Goal: Book appointment/travel/reservation

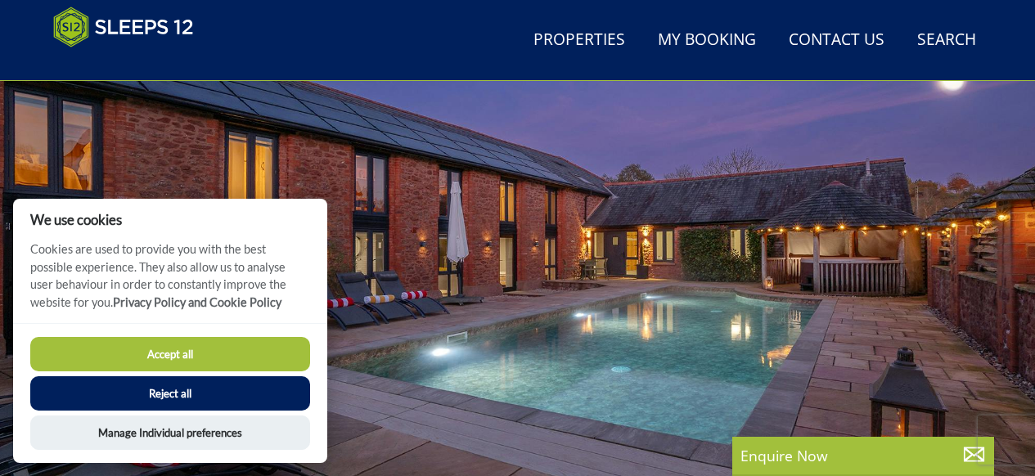
scroll to position [199, 0]
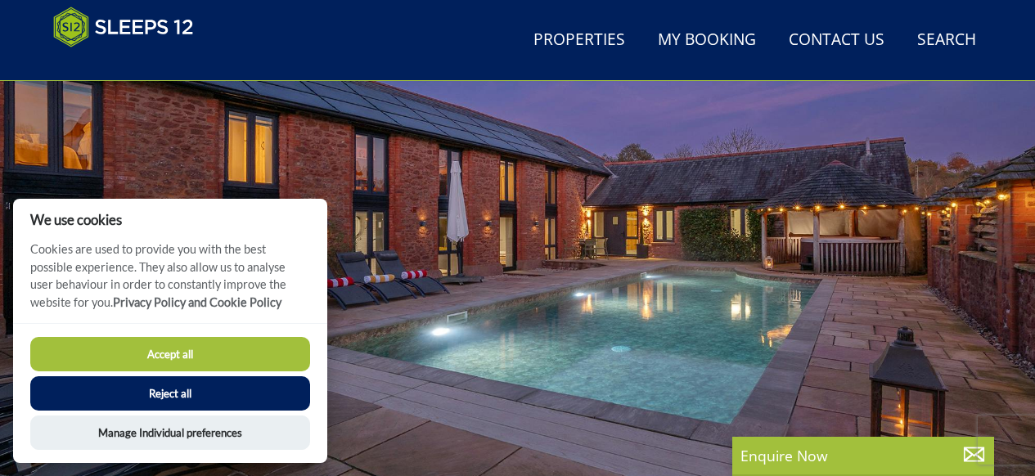
click at [177, 358] on button "Accept all" at bounding box center [170, 354] width 280 height 34
checkbox input "true"
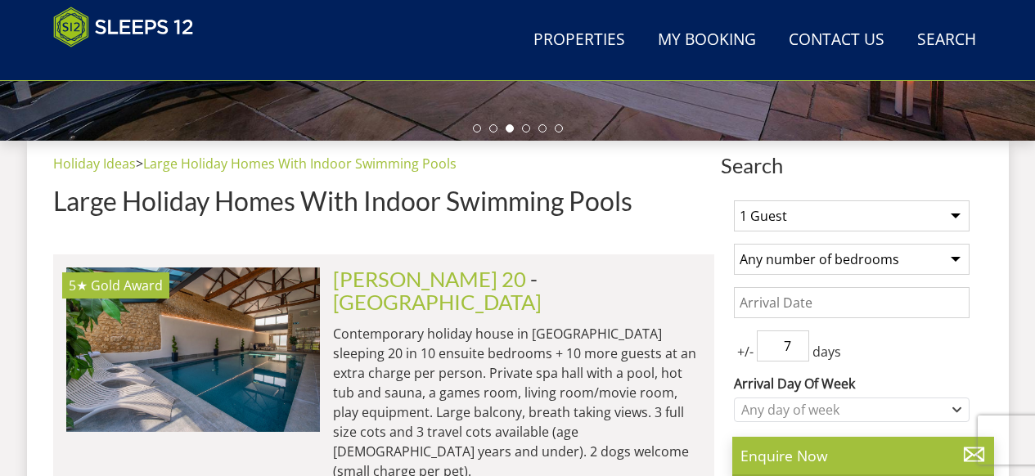
scroll to position [615, 0]
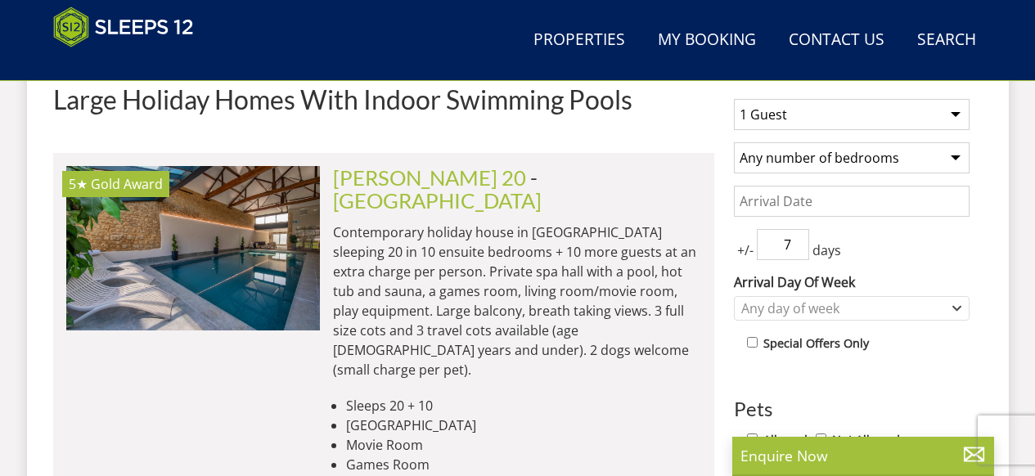
scroll to position [592, 0]
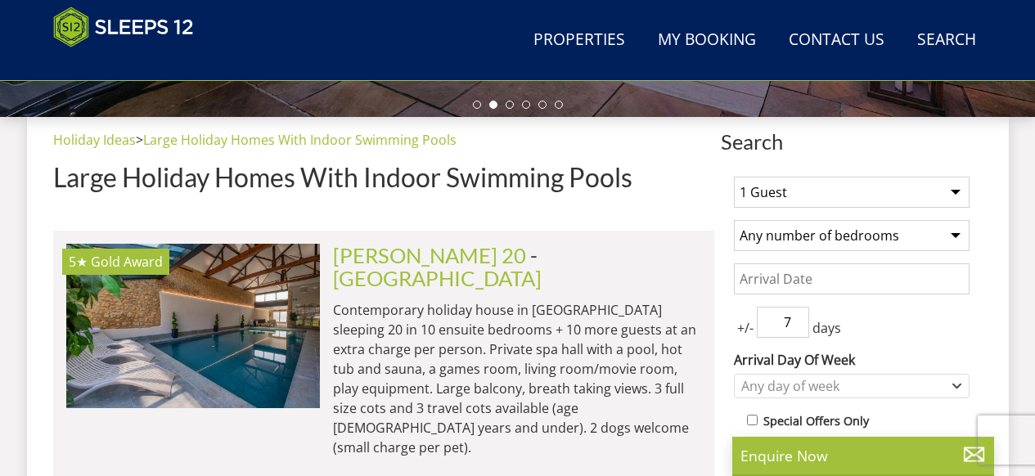
click at [812, 238] on select "Any number of bedrooms 4 Bedrooms 5 Bedrooms 6 Bedrooms 7 Bedrooms 8 Bedrooms 9…" at bounding box center [852, 235] width 236 height 31
select select "14"
click at [734, 220] on select "Any number of bedrooms 4 Bedrooms 5 Bedrooms 6 Bedrooms 7 Bedrooms 8 Bedrooms 9…" at bounding box center [852, 235] width 236 height 31
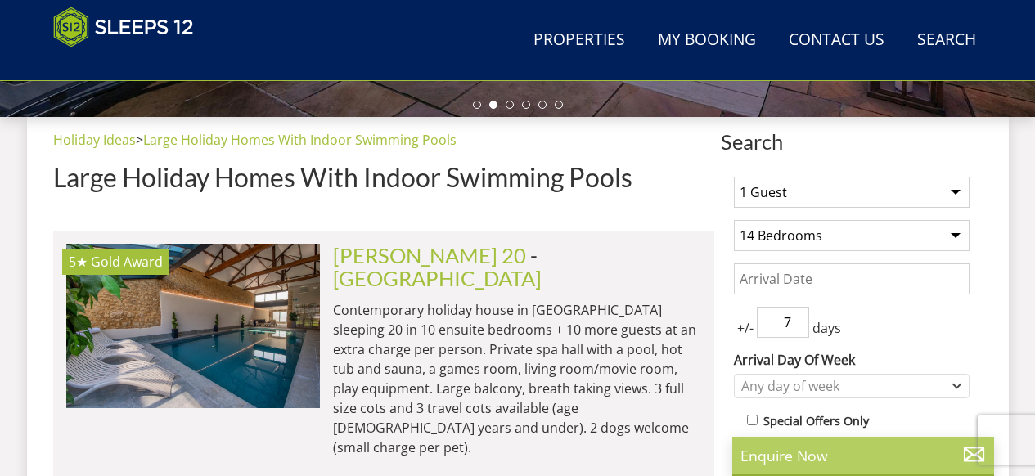
click at [823, 463] on p "Enquire Now" at bounding box center [862, 455] width 245 height 21
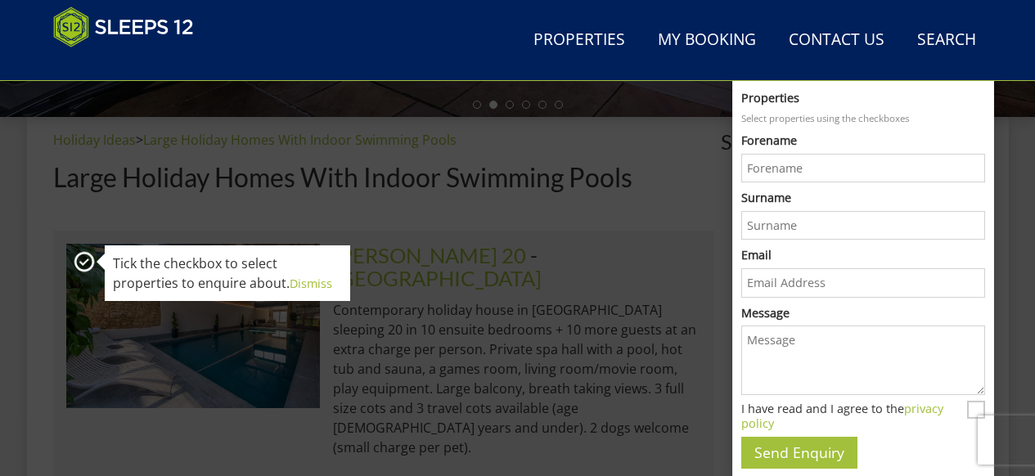
scroll to position [0, 0]
click at [639, 365] on p "Contemporary holiday house in [GEOGRAPHIC_DATA] sleeping 20 in 10 ensuite bedro…" at bounding box center [517, 378] width 368 height 157
click at [702, 171] on h1 "Large Holiday Homes With Indoor Swimming Pools" at bounding box center [383, 177] width 661 height 29
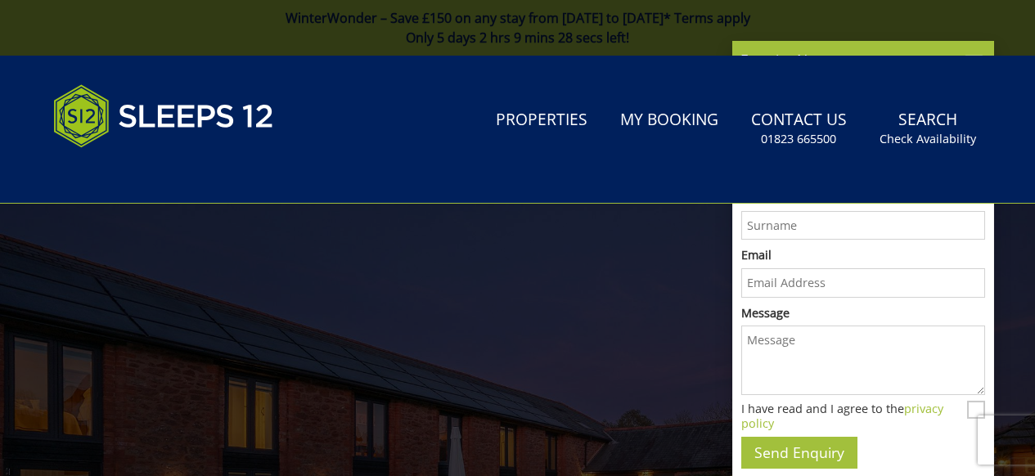
click at [569, 110] on link "Properties" at bounding box center [541, 120] width 105 height 37
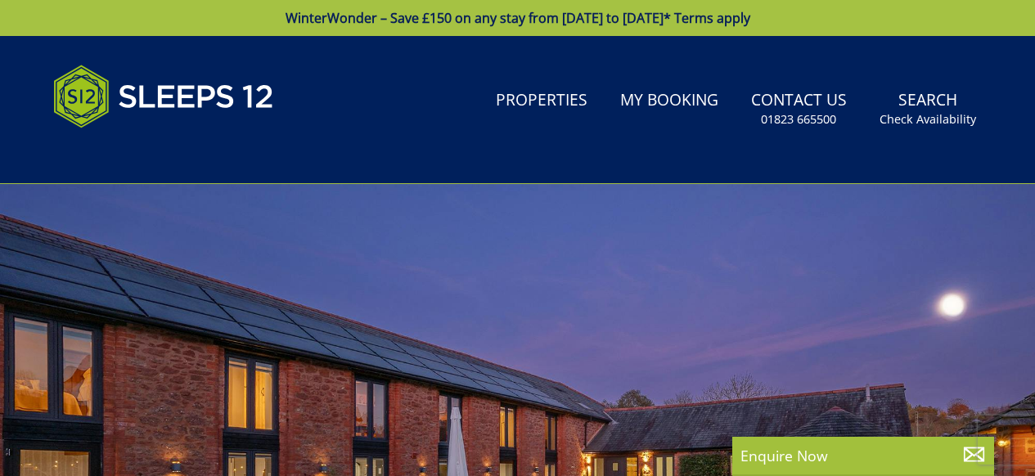
click at [565, 116] on link "Properties" at bounding box center [541, 101] width 105 height 37
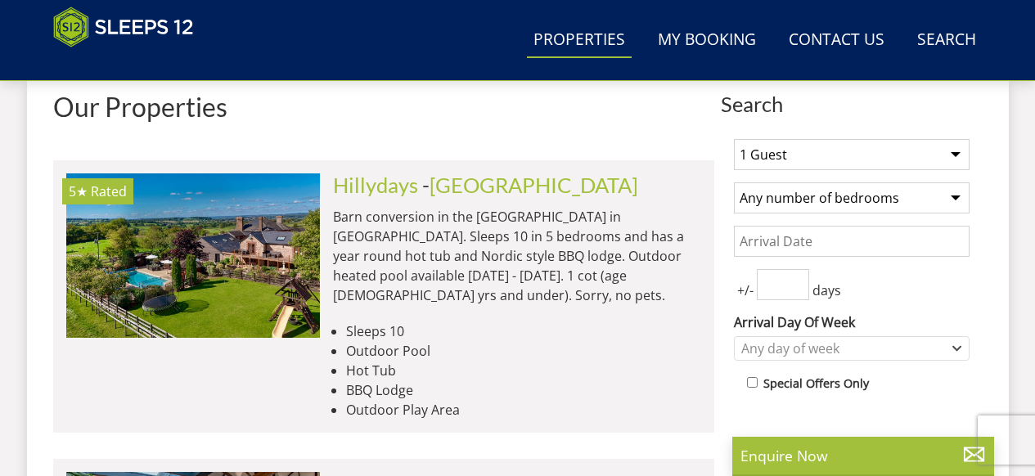
scroll to position [603, 0]
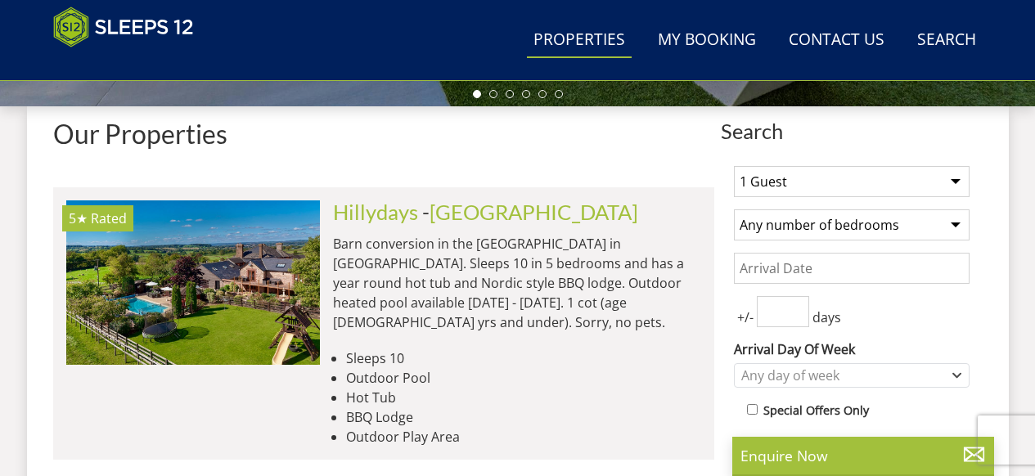
click at [800, 229] on select "Any number of bedrooms 4 Bedrooms 5 Bedrooms 6 Bedrooms 7 Bedrooms 8 Bedrooms 9…" at bounding box center [852, 224] width 236 height 31
select select "14"
click at [734, 209] on select "Any number of bedrooms 4 Bedrooms 5 Bedrooms 6 Bedrooms 7 Bedrooms 8 Bedrooms 9…" at bounding box center [852, 224] width 236 height 31
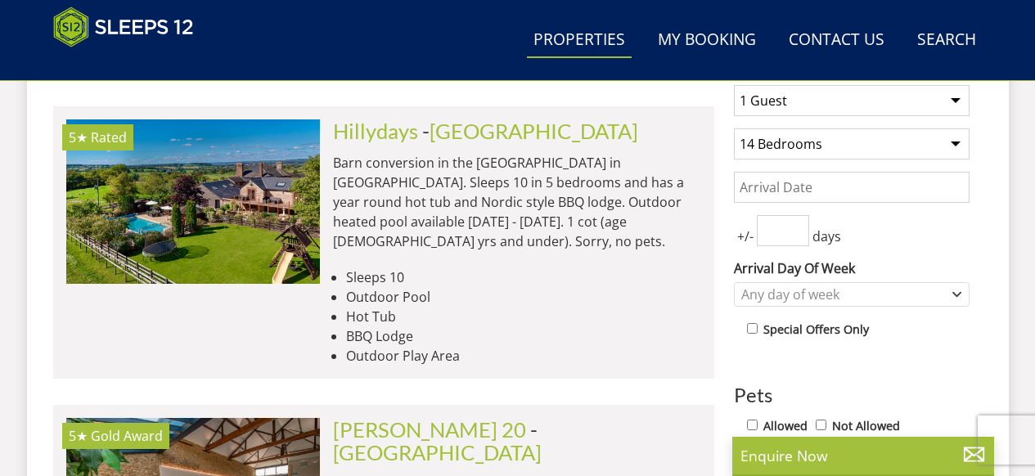
scroll to position [876, 0]
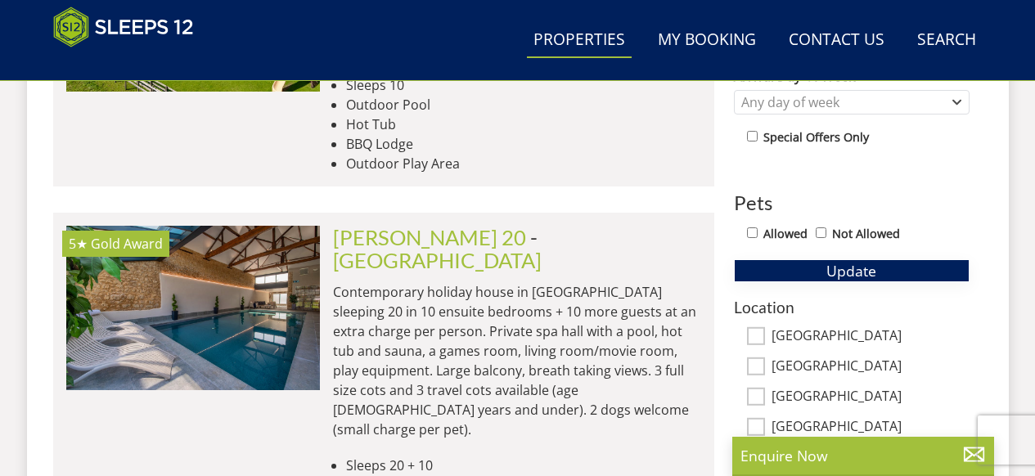
click at [856, 272] on span "Update" at bounding box center [851, 271] width 50 height 20
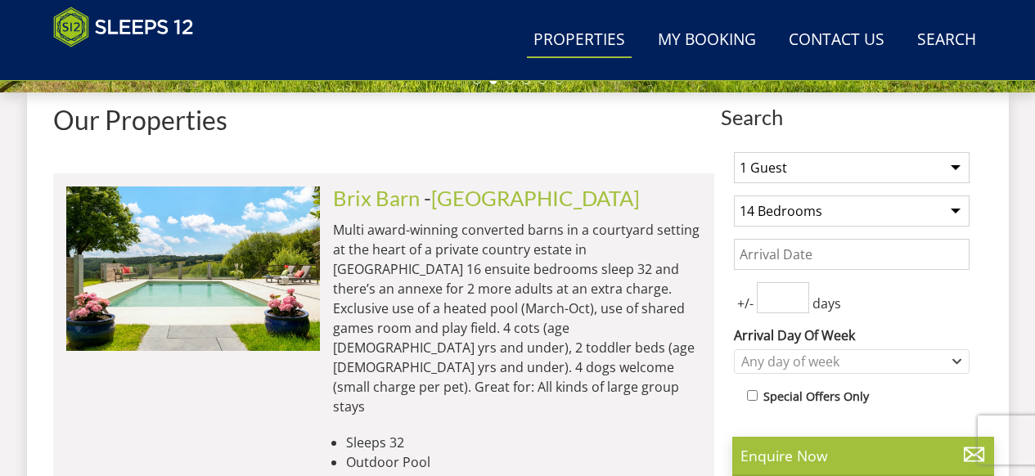
scroll to position [643, 0]
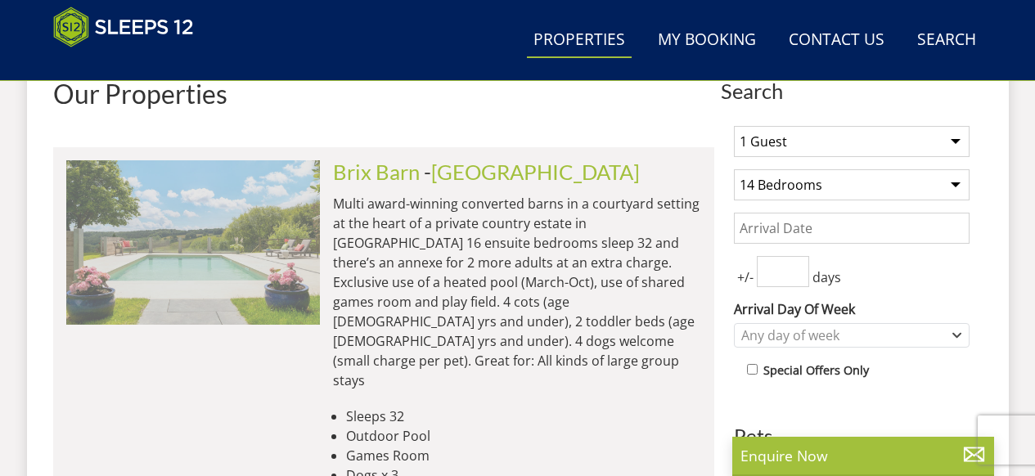
click at [214, 263] on img at bounding box center [193, 242] width 254 height 164
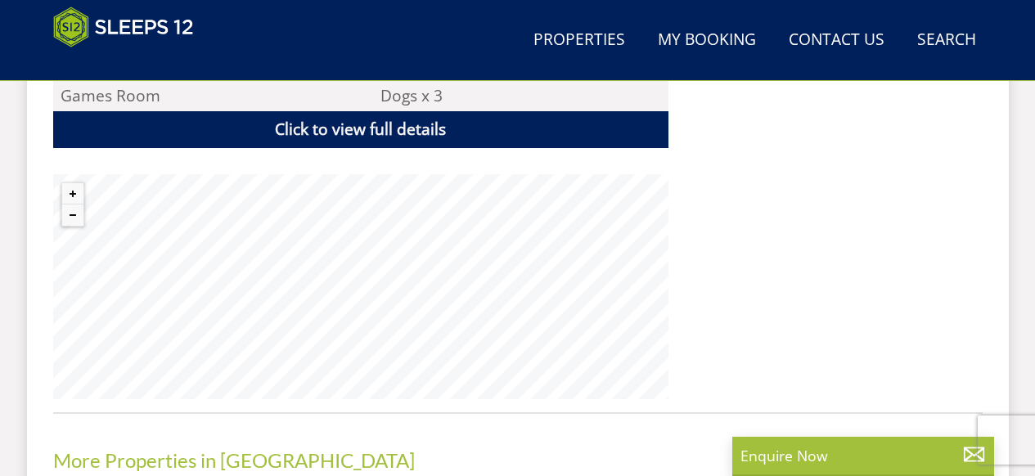
scroll to position [1298, 0]
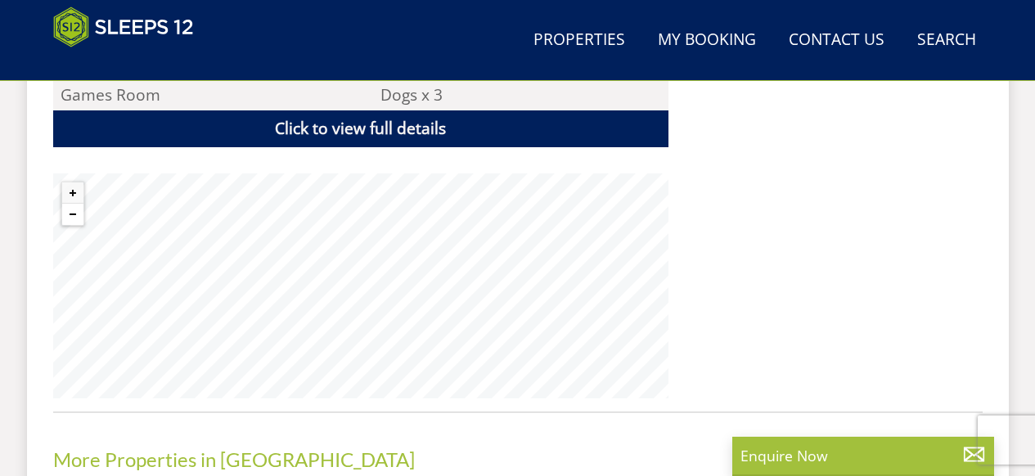
click at [79, 217] on button "Zoom out" at bounding box center [72, 214] width 21 height 21
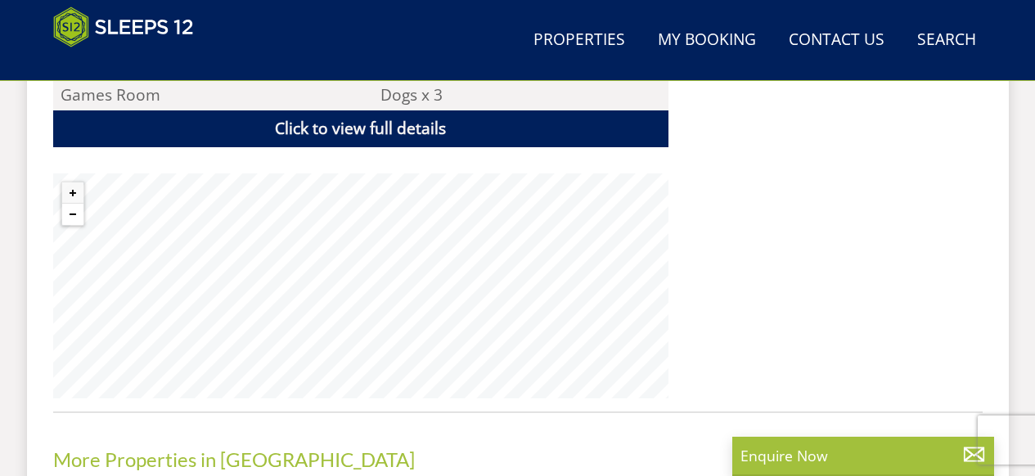
click at [79, 219] on button "Zoom out" at bounding box center [72, 214] width 21 height 21
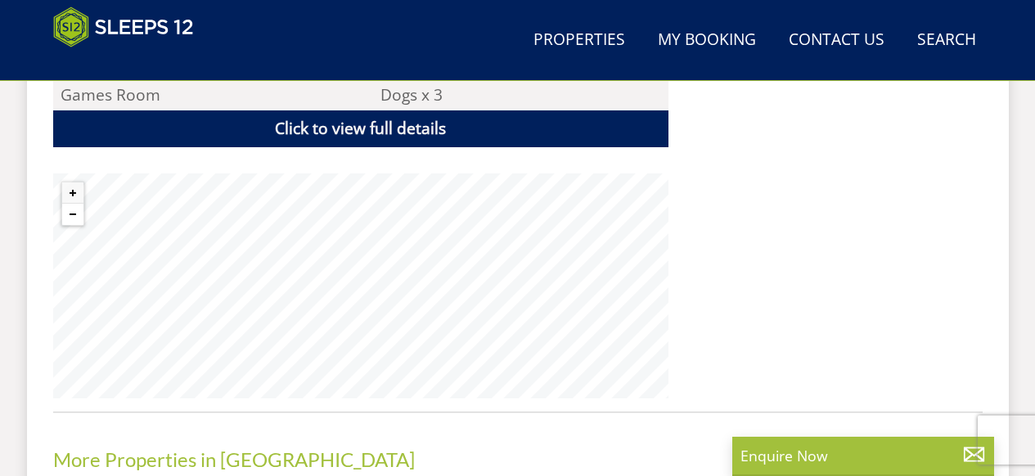
click at [79, 219] on button "Zoom out" at bounding box center [72, 214] width 21 height 21
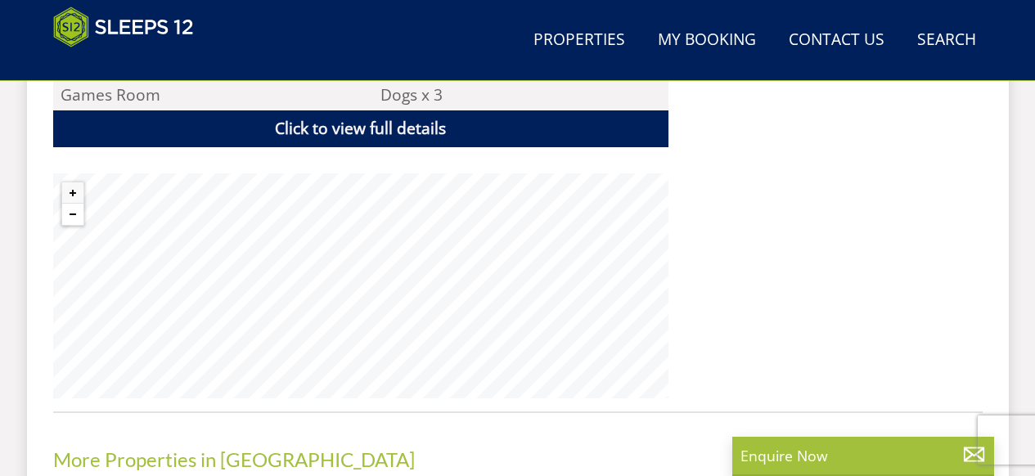
click at [79, 219] on button "Zoom out" at bounding box center [72, 214] width 21 height 21
click at [79, 220] on button "Zoom out" at bounding box center [72, 214] width 21 height 21
click at [79, 227] on div "© MapTiler © OpenStreetMap contributors" at bounding box center [360, 285] width 615 height 225
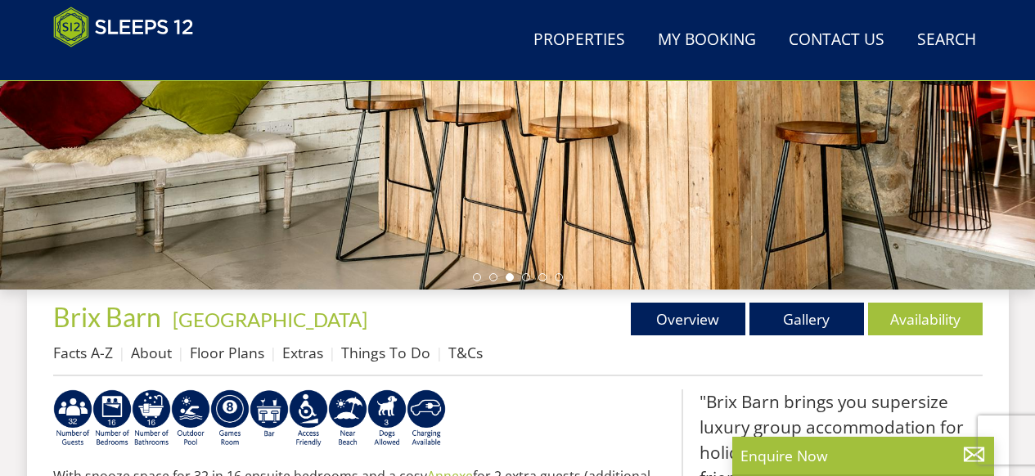
scroll to position [477, 0]
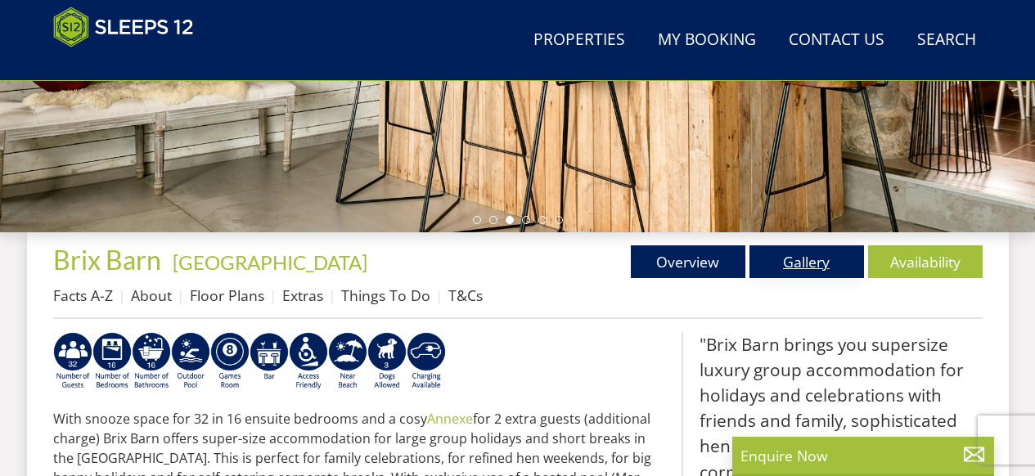
click at [840, 261] on link "Gallery" at bounding box center [806, 261] width 115 height 33
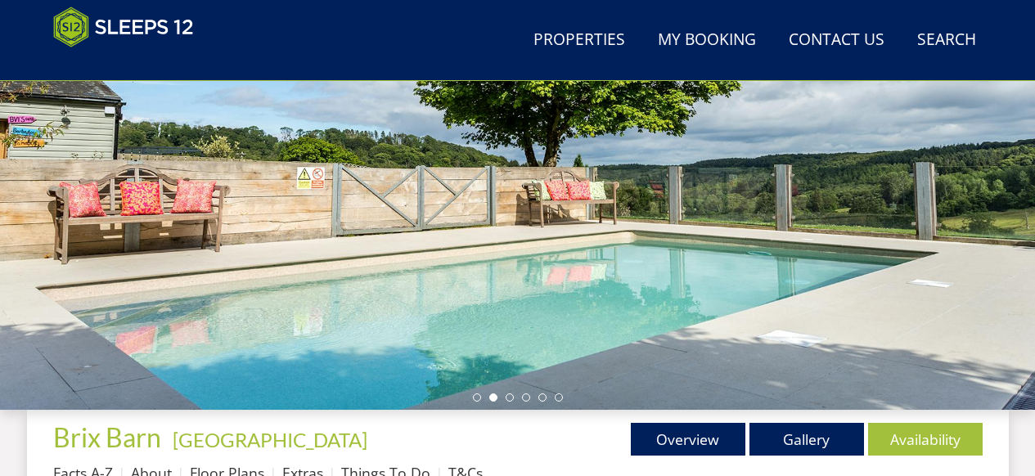
scroll to position [555, 0]
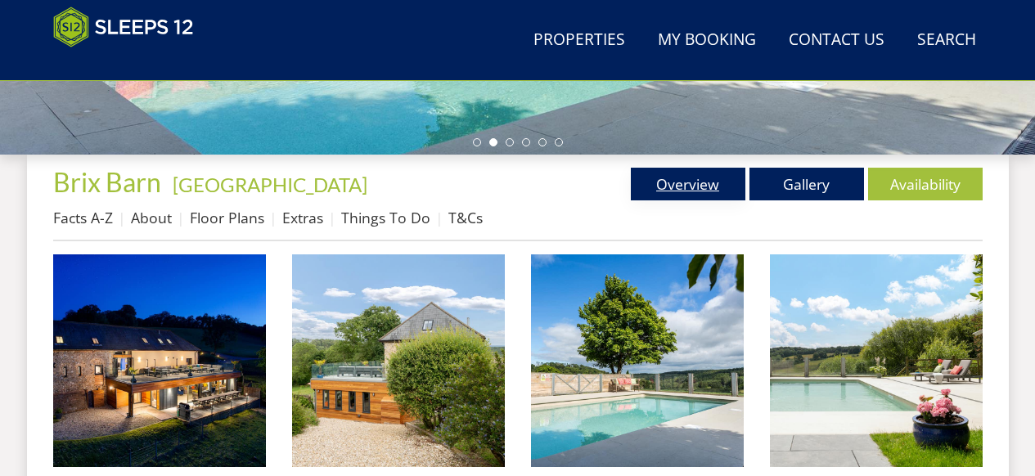
click at [690, 186] on link "Overview" at bounding box center [688, 184] width 115 height 33
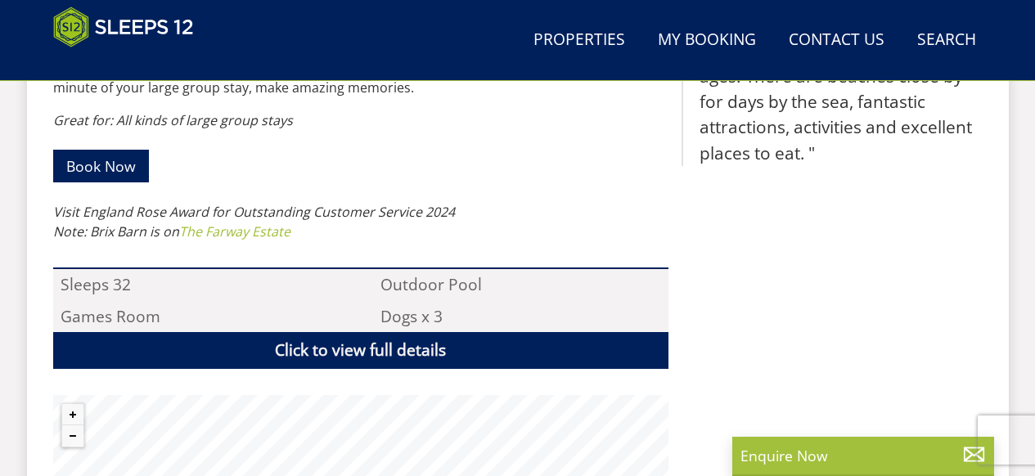
scroll to position [994, 0]
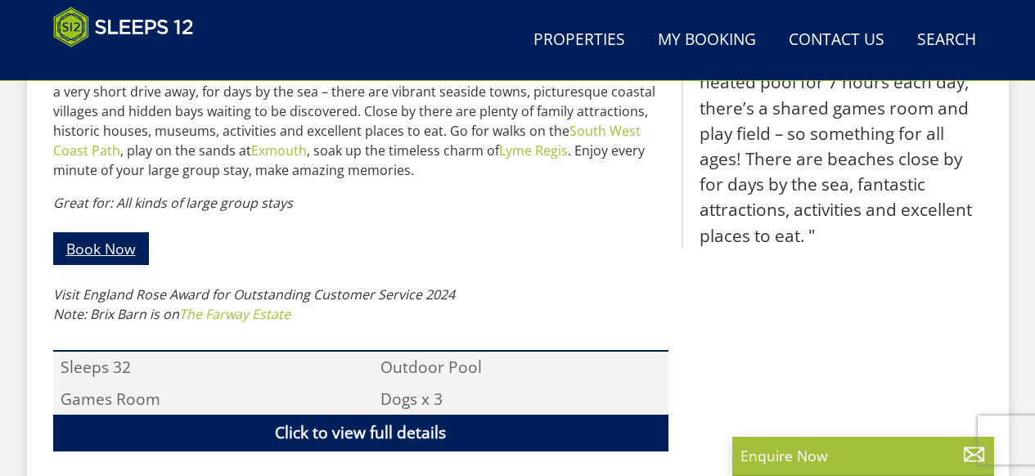
click at [57, 244] on link "Book Now" at bounding box center [101, 248] width 96 height 32
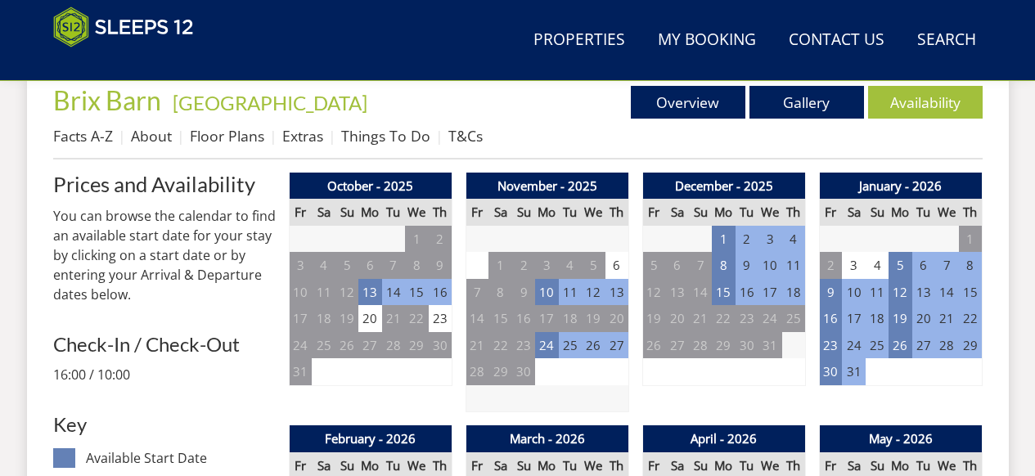
scroll to position [671, 0]
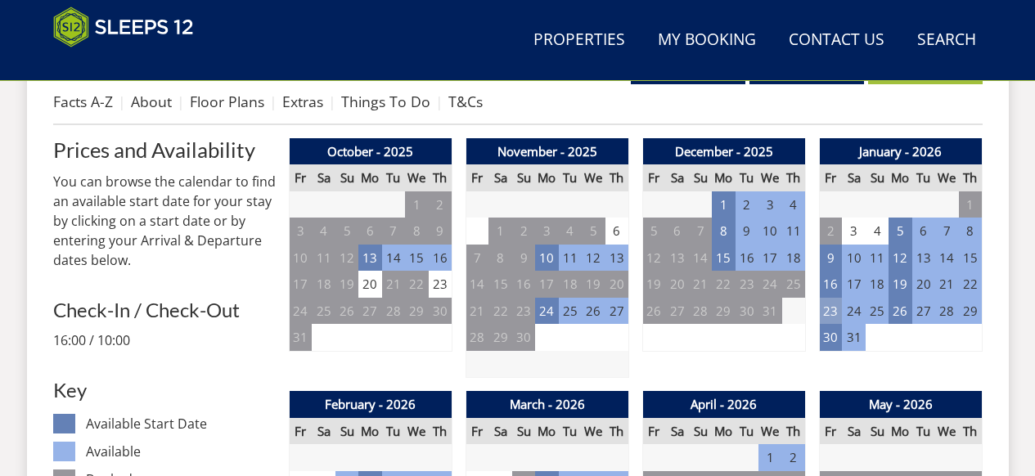
click at [829, 306] on td "23" at bounding box center [830, 311] width 23 height 27
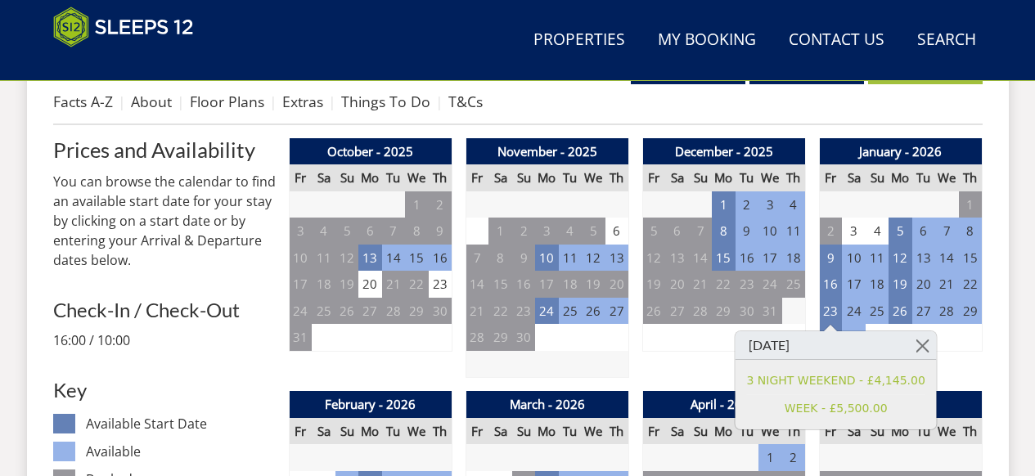
click at [954, 355] on div "January - 2026 Fr Sa Su Mo Tu We Th 26 27 28 29 30 31 1 2 3 4 5 6 7 8 9 10" at bounding box center [901, 258] width 164 height 241
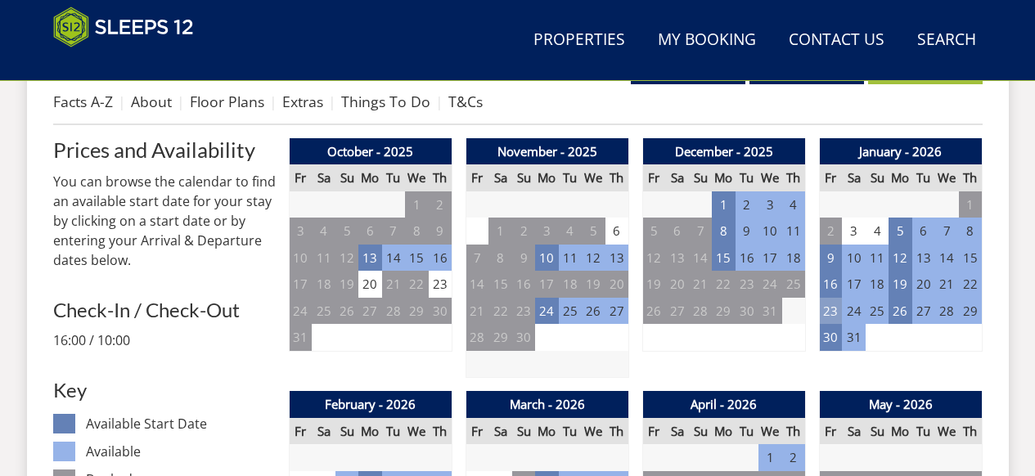
click at [838, 309] on td "23" at bounding box center [830, 311] width 23 height 27
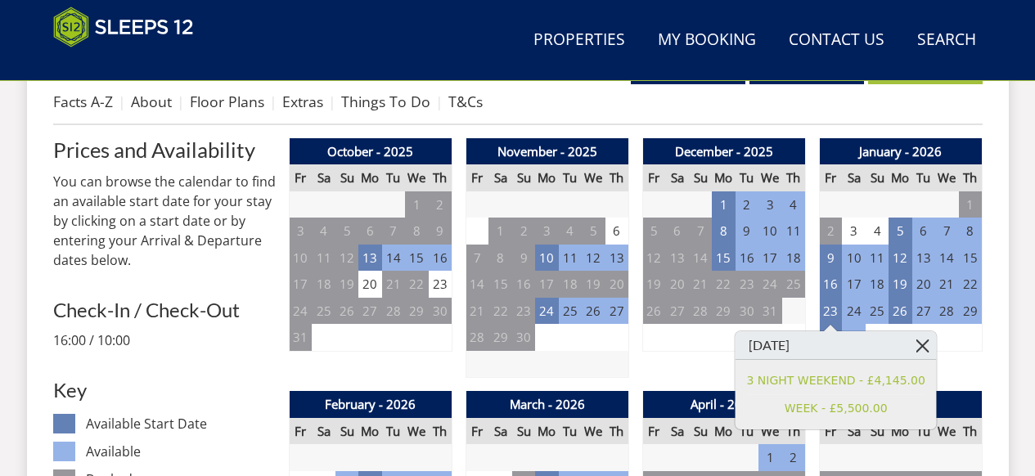
click at [908, 342] on link at bounding box center [922, 345] width 29 height 29
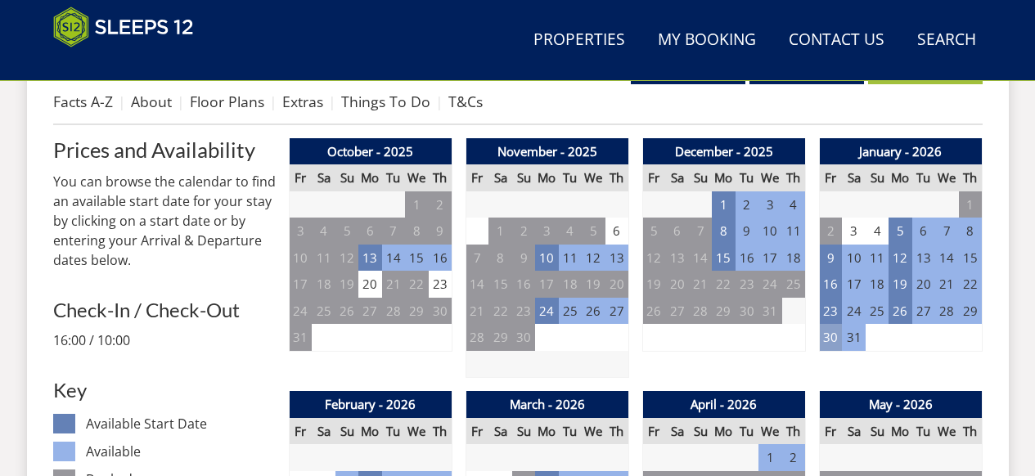
click at [835, 337] on td "30" at bounding box center [830, 337] width 23 height 27
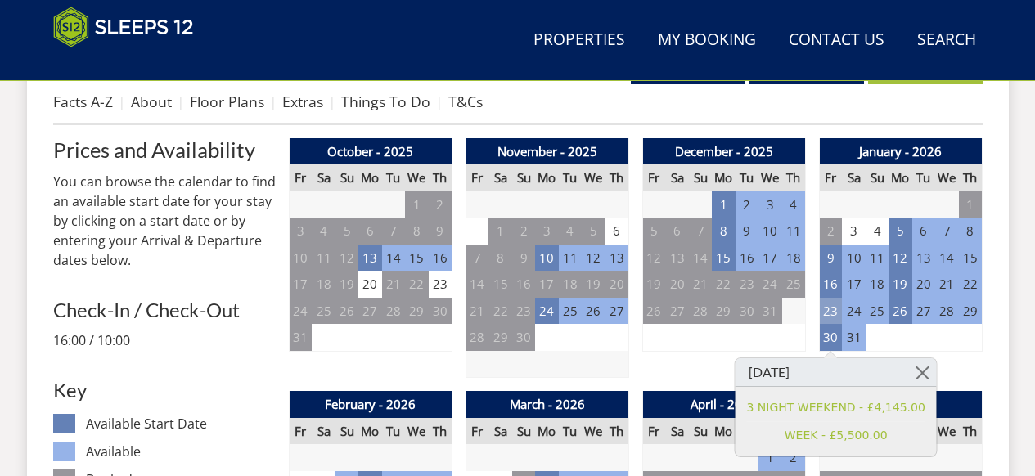
click at [831, 315] on td "23" at bounding box center [830, 311] width 23 height 27
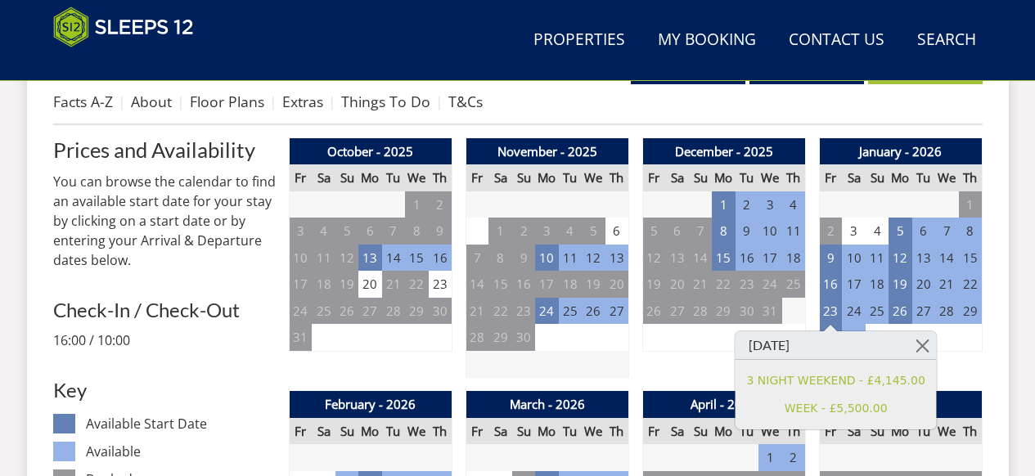
click at [848, 315] on td "24" at bounding box center [853, 311] width 23 height 27
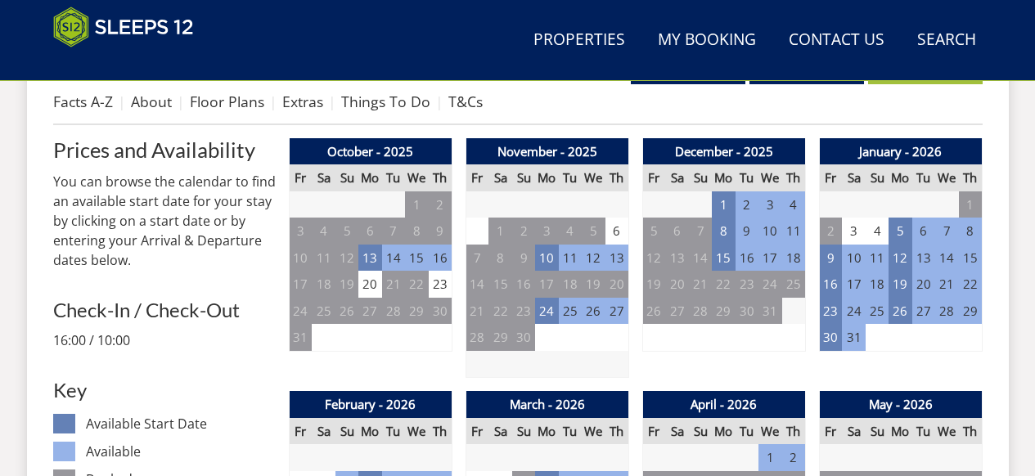
click at [850, 312] on td "24" at bounding box center [853, 311] width 23 height 27
click at [819, 307] on td "23" at bounding box center [830, 311] width 23 height 27
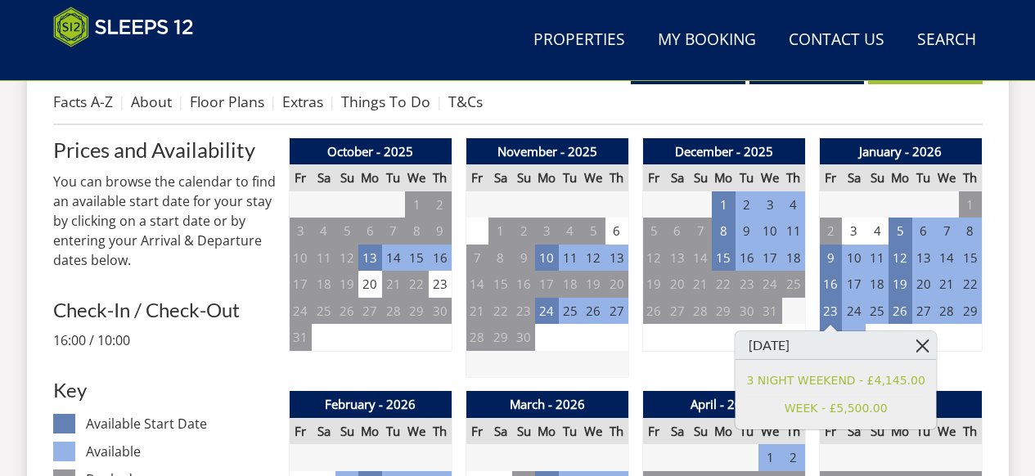
click at [911, 344] on link at bounding box center [922, 345] width 29 height 29
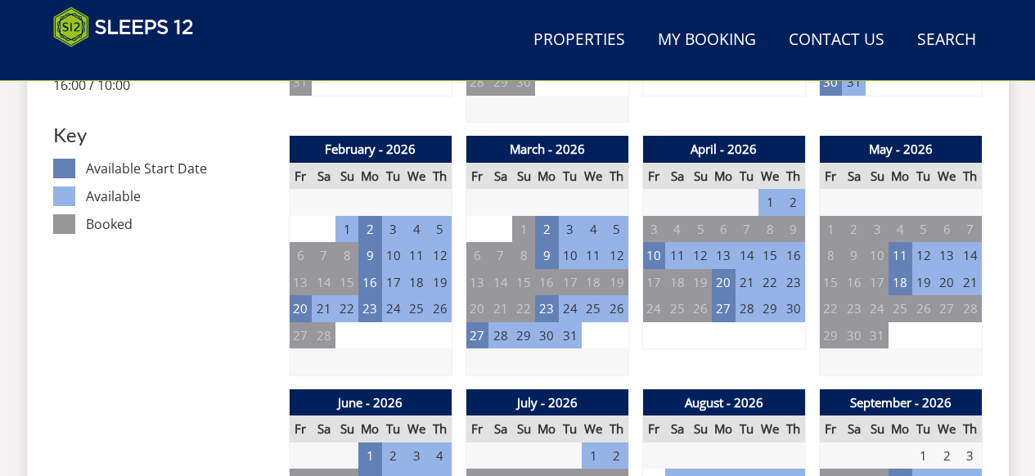
scroll to position [928, 0]
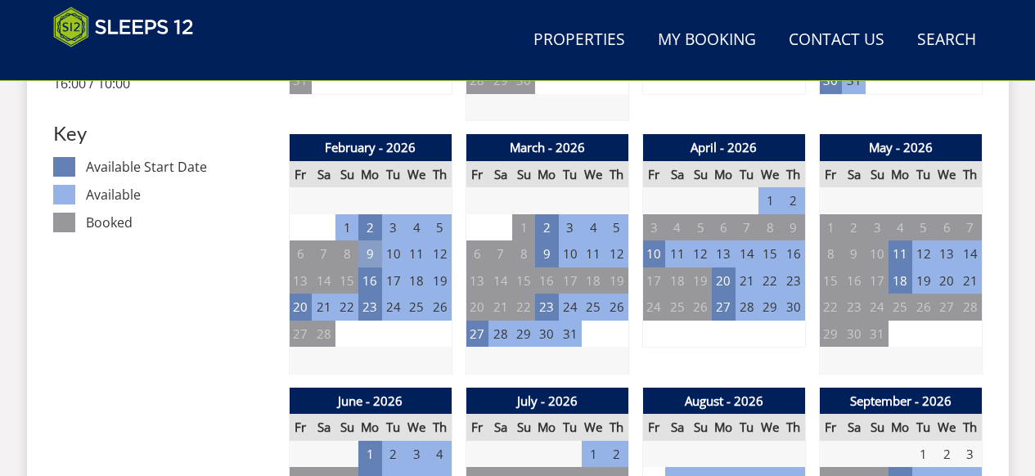
click at [366, 254] on td "9" at bounding box center [369, 254] width 23 height 27
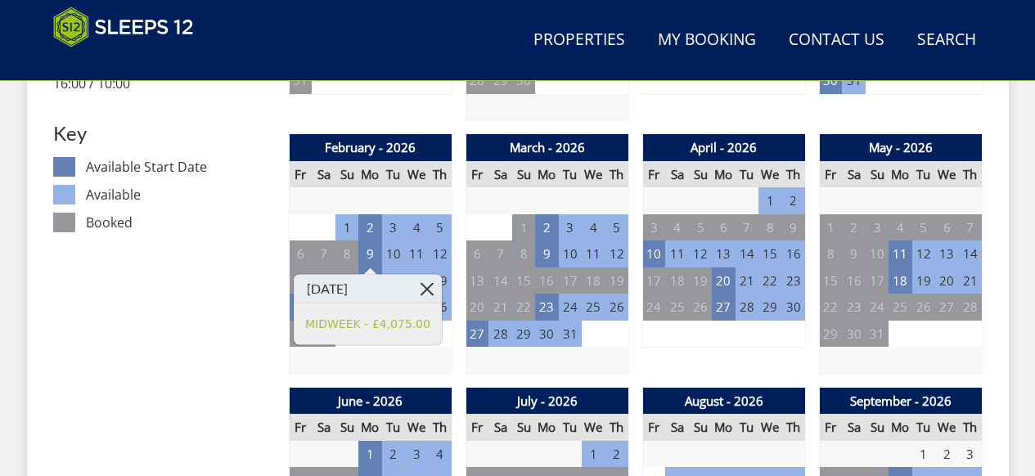
click at [432, 284] on link at bounding box center [427, 289] width 29 height 29
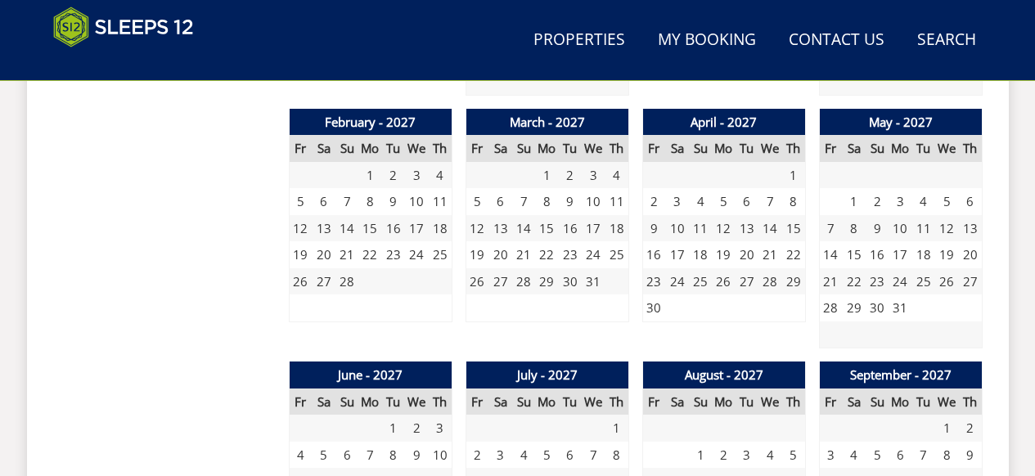
scroll to position [2254, 0]
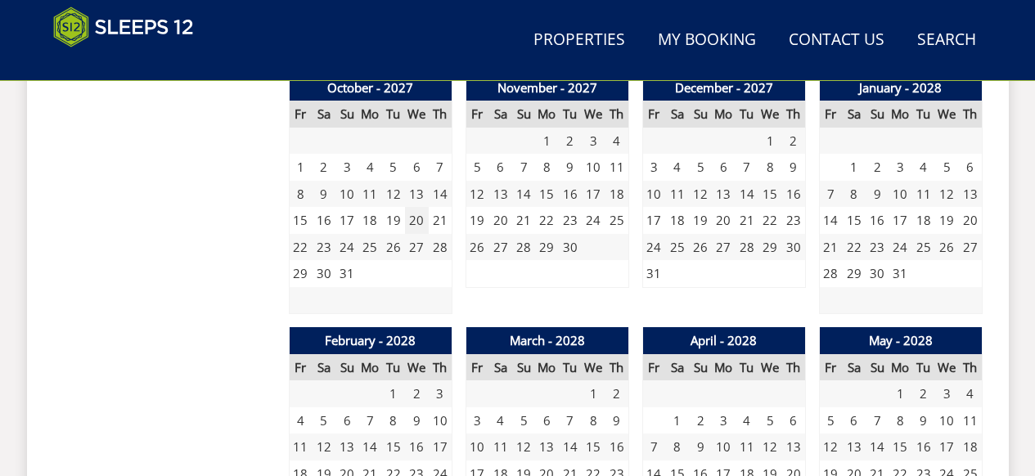
click at [423, 226] on td "20" at bounding box center [416, 220] width 23 height 27
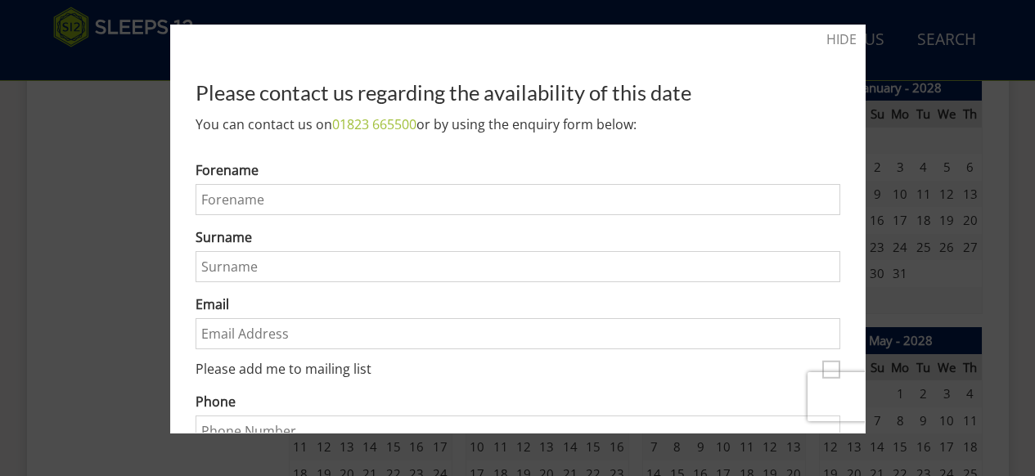
click at [910, 232] on div at bounding box center [517, 238] width 1035 height 476
